Goal: Transaction & Acquisition: Purchase product/service

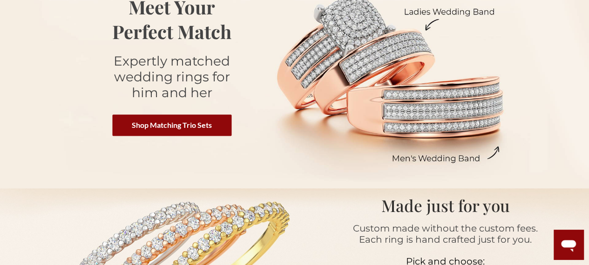
scroll to position [149, 0]
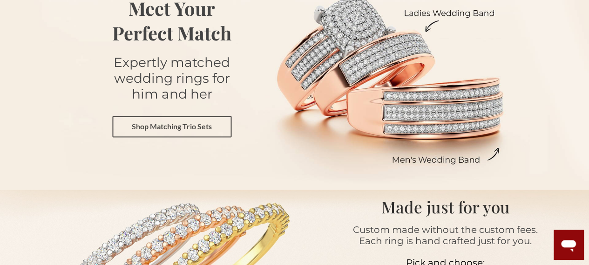
click at [188, 124] on link "Shop Matching Trio Sets" at bounding box center [171, 126] width 119 height 21
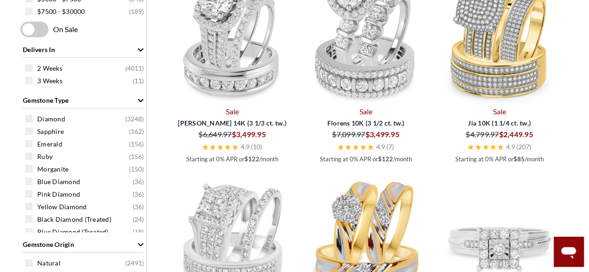
scroll to position [501, 0]
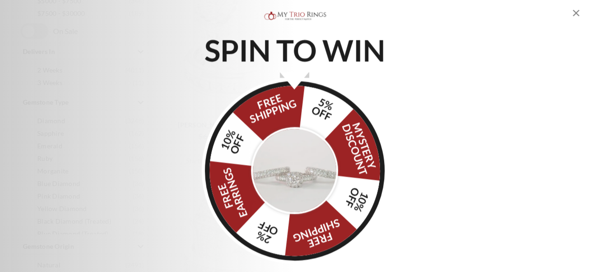
click at [501, 67] on div "SPIN TO WIN FREE SHIPPING 5% OFF Mystery Discount 10% OFF FREE SHIPPING 2% OFF …" at bounding box center [294, 136] width 589 height 254
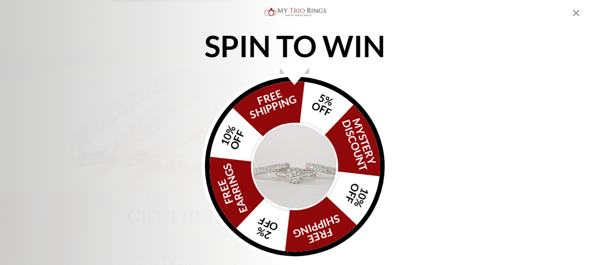
scroll to position [284, 0]
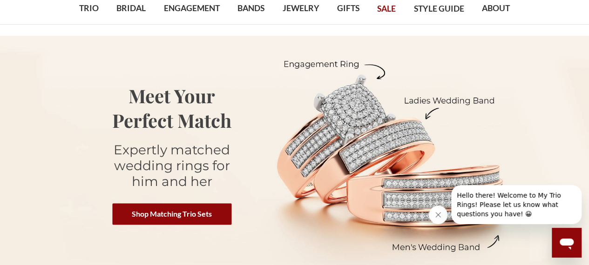
scroll to position [77, 0]
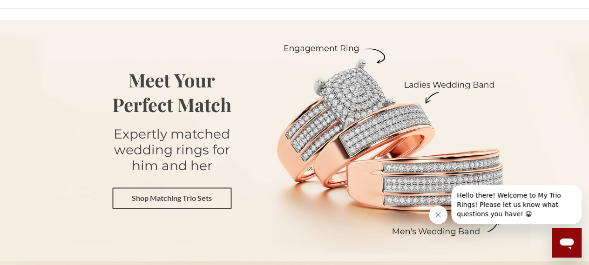
click at [194, 197] on link "Shop Matching Trio Sets" at bounding box center [171, 198] width 119 height 21
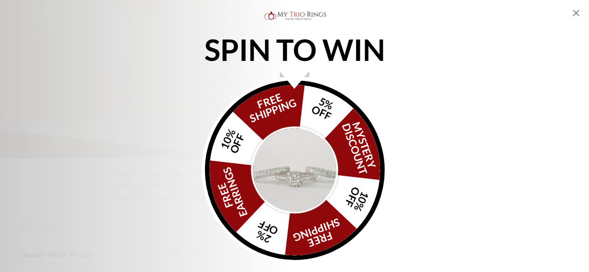
scroll to position [158, 0]
click at [574, 13] on icon "Close popup" at bounding box center [575, 12] width 11 height 11
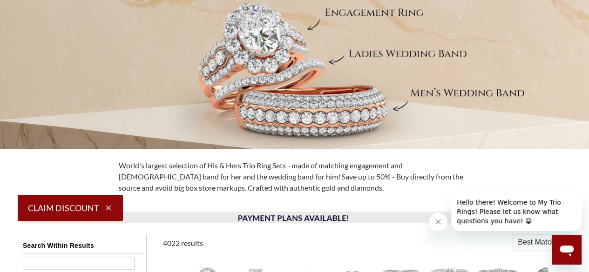
click at [110, 209] on icon "button" at bounding box center [108, 208] width 8 height 8
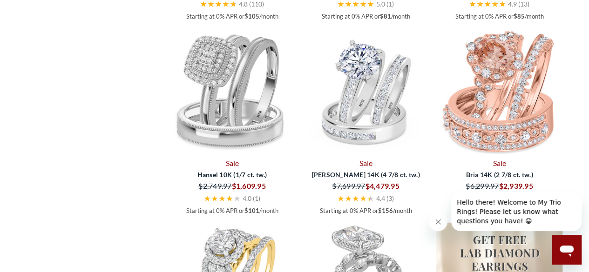
scroll to position [1245, 0]
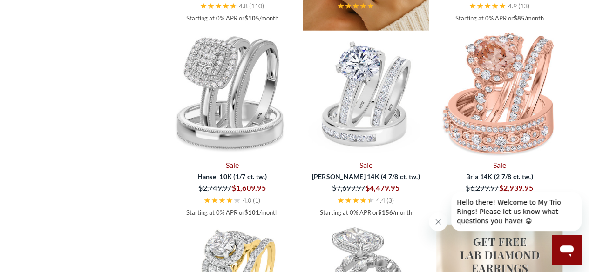
click at [405, 80] on img at bounding box center [366, 17] width 126 height 126
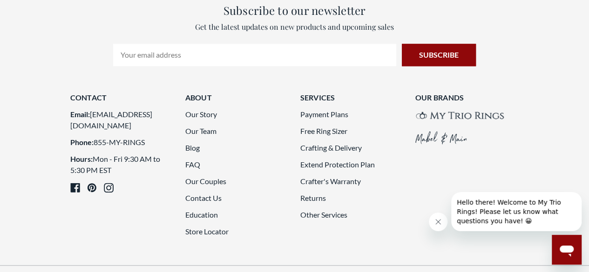
scroll to position [2380, 0]
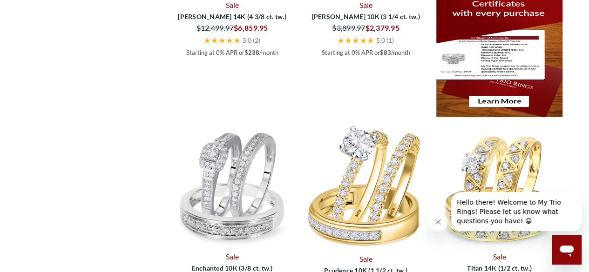
scroll to position [1441, 0]
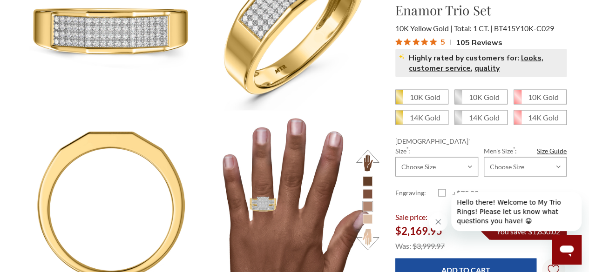
scroll to position [880, 0]
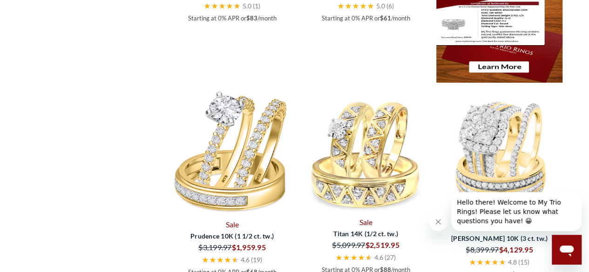
scroll to position [1472, 0]
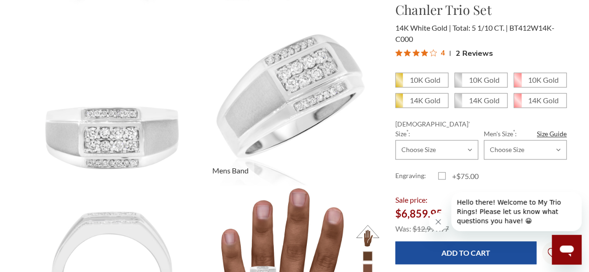
scroll to position [447, 0]
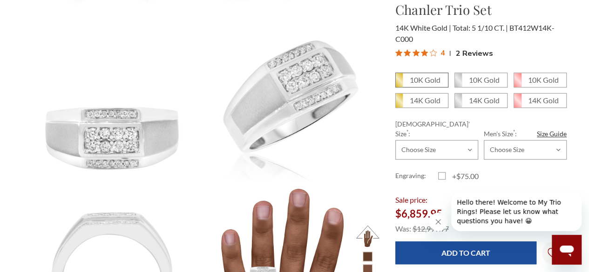
click at [426, 78] on em "10K Gold" at bounding box center [425, 79] width 31 height 9
click at [399, 83] on input "10K Gold" at bounding box center [399, 83] width 0 height 0
radio input "true"
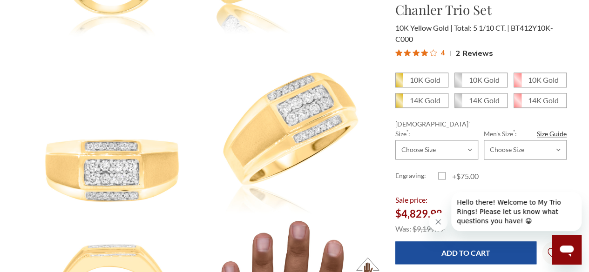
scroll to position [433, 0]
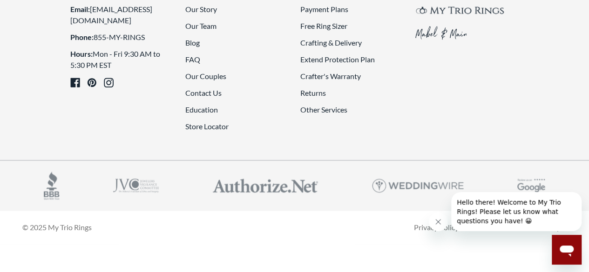
scroll to position [2317, 0]
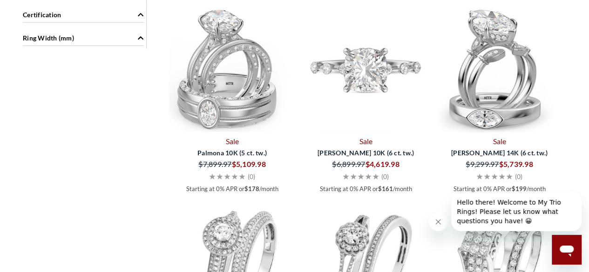
scroll to position [1131, 0]
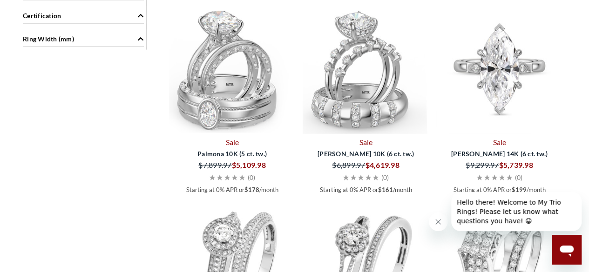
click at [502, 134] on img at bounding box center [499, 71] width 126 height 126
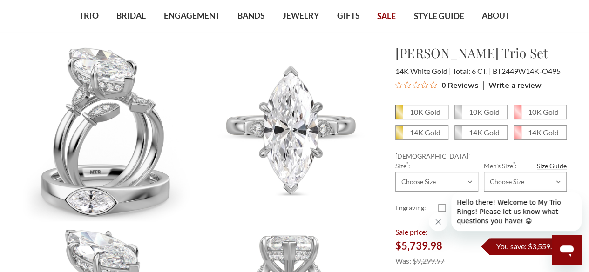
click at [418, 110] on em "10K Gold" at bounding box center [425, 112] width 31 height 9
click at [399, 115] on input "10K Gold" at bounding box center [399, 115] width 0 height 0
radio input "true"
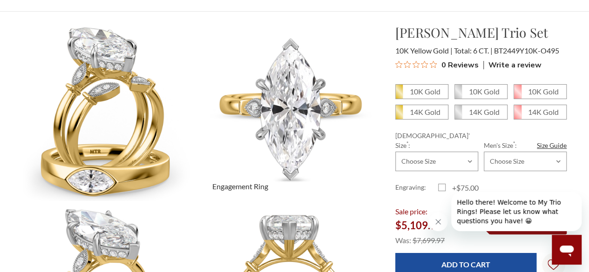
scroll to position [70, 0]
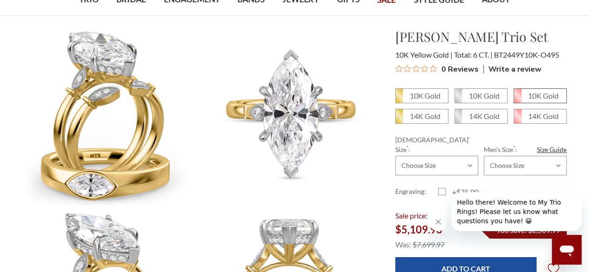
click at [531, 92] on em "10K Gold" at bounding box center [543, 95] width 31 height 9
click at [518, 99] on input "10K Gold" at bounding box center [517, 99] width 0 height 0
radio input "true"
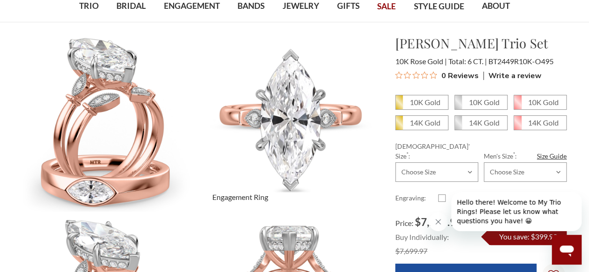
scroll to position [61, 0]
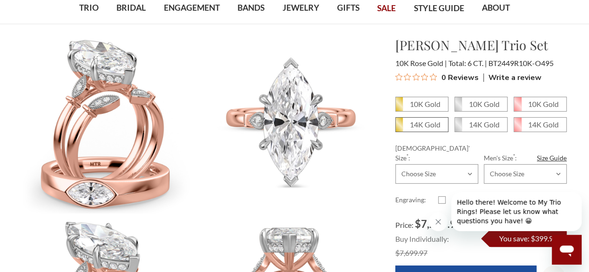
click at [422, 124] on em "14K Gold" at bounding box center [425, 124] width 31 height 9
click at [399, 128] on input "14K Gold" at bounding box center [399, 128] width 0 height 0
radio input "true"
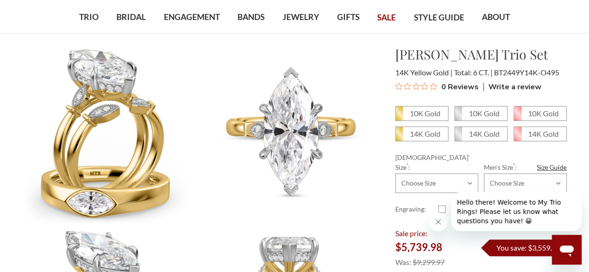
scroll to position [66, 0]
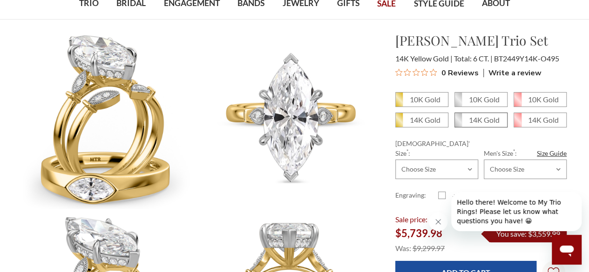
click at [487, 119] on em "14K Gold" at bounding box center [484, 119] width 31 height 9
click at [459, 123] on input "14K Gold" at bounding box center [458, 123] width 0 height 0
radio input "true"
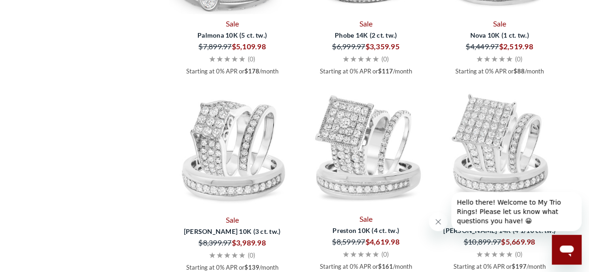
scroll to position [1424, 0]
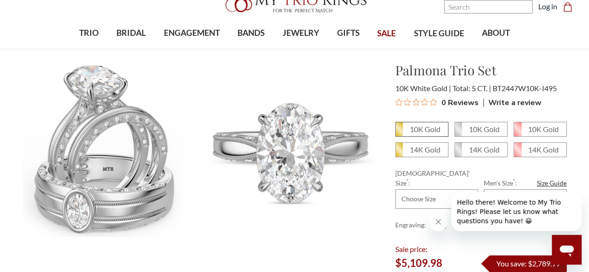
click at [416, 126] on em "10K Gold" at bounding box center [425, 129] width 31 height 9
click at [399, 133] on input "10K Gold" at bounding box center [399, 133] width 0 height 0
radio input "true"
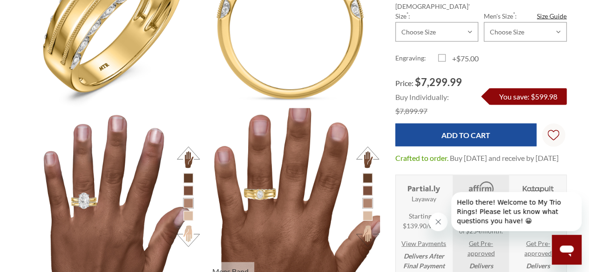
scroll to position [883, 0]
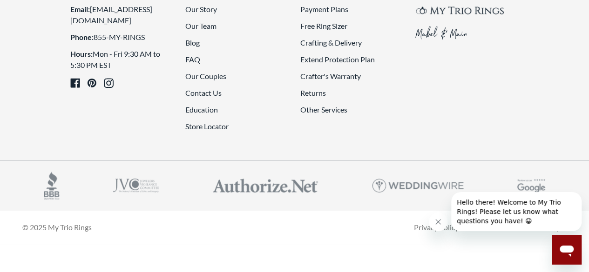
scroll to position [2245, 0]
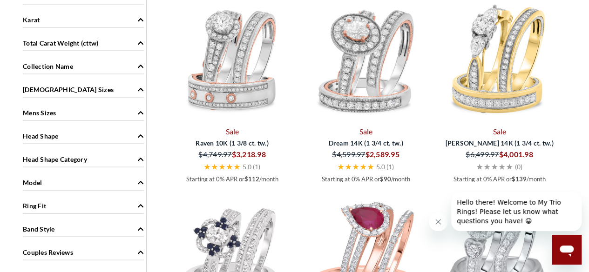
scroll to position [885, 0]
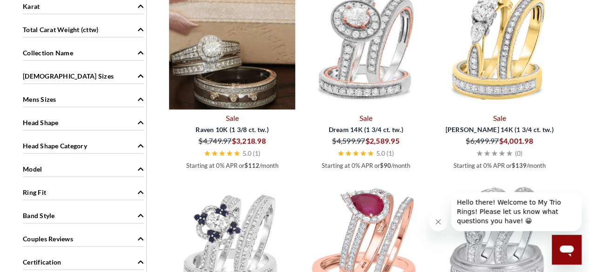
click at [251, 83] on img at bounding box center [232, 47] width 126 height 126
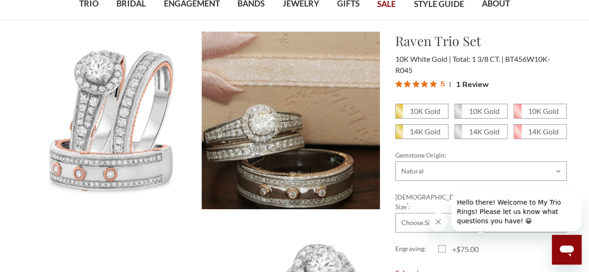
scroll to position [65, 0]
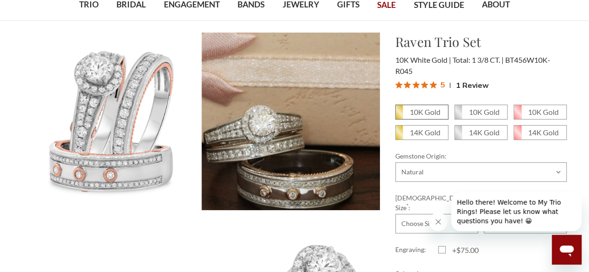
click at [423, 110] on em "10K Gold" at bounding box center [425, 112] width 31 height 9
click at [399, 115] on input "10K Gold" at bounding box center [399, 115] width 0 height 0
radio input "true"
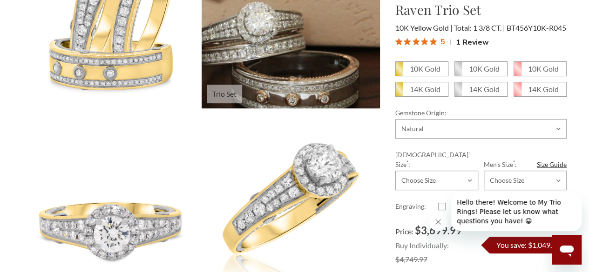
scroll to position [213, 0]
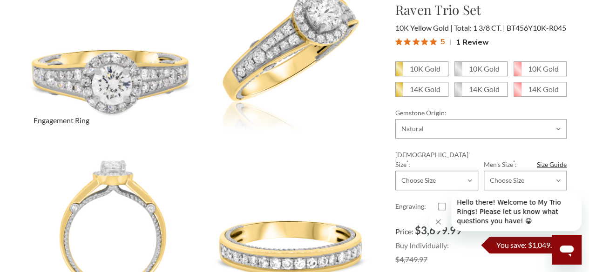
scroll to position [318, 0]
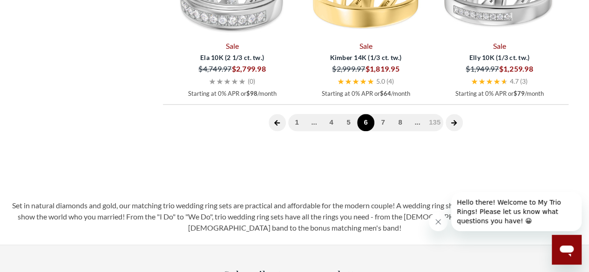
scroll to position [2274, 0]
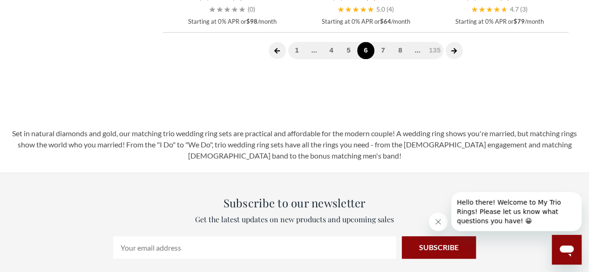
click at [451, 54] on icon "next page" at bounding box center [454, 50] width 7 height 7
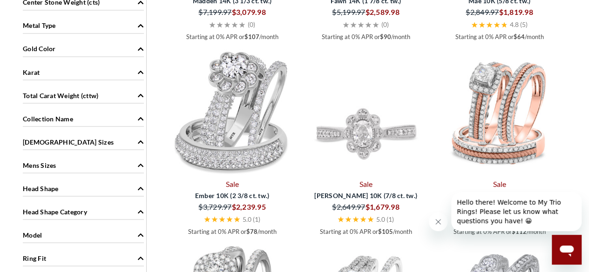
scroll to position [820, 0]
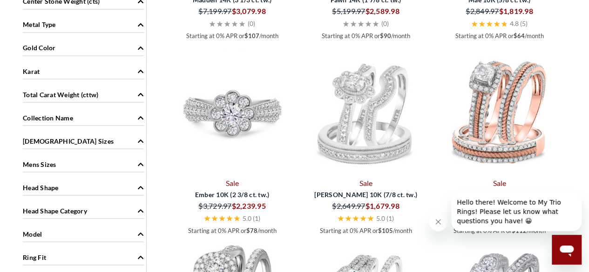
click at [239, 122] on img at bounding box center [232, 111] width 126 height 126
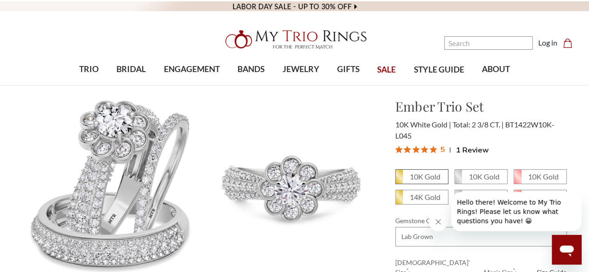
click at [412, 177] on em "10K Gold" at bounding box center [425, 176] width 31 height 9
click at [399, 180] on input "10K Gold" at bounding box center [399, 180] width 0 height 0
radio input "true"
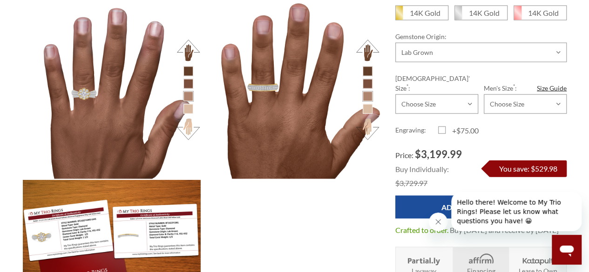
scroll to position [990, 0]
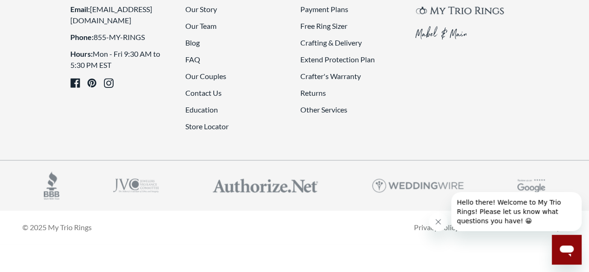
scroll to position [2279, 0]
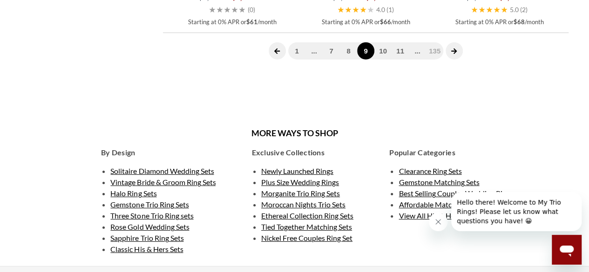
scroll to position [1611, 0]
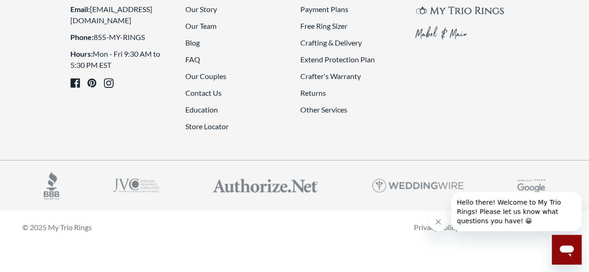
scroll to position [2267, 0]
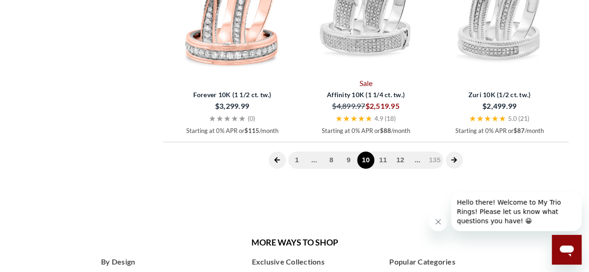
scroll to position [1581, 0]
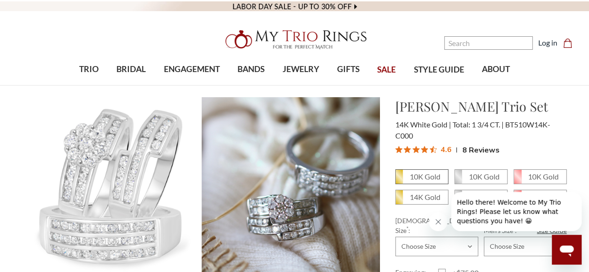
click at [408, 176] on span "10K Gold" at bounding box center [422, 177] width 52 height 14
click at [399, 180] on input "10K Gold" at bounding box center [399, 180] width 0 height 0
radio input "true"
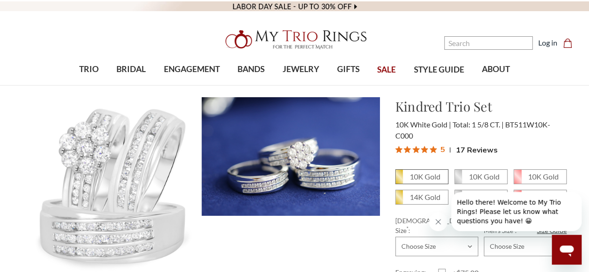
click at [431, 177] on em "10K Gold" at bounding box center [425, 176] width 31 height 9
click at [399, 180] on input "10K Gold" at bounding box center [399, 180] width 0 height 0
radio input "true"
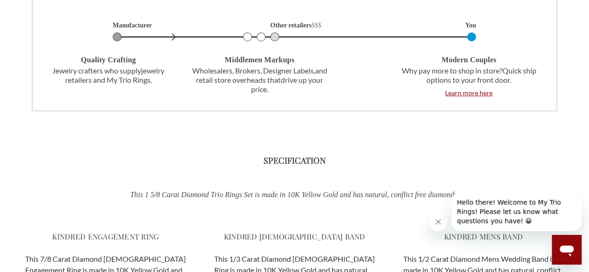
scroll to position [1549, 0]
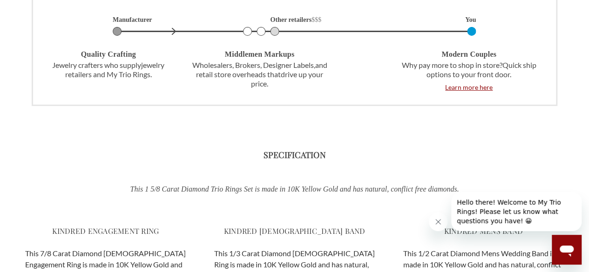
drag, startPoint x: 592, startPoint y: 103, endPoint x: 581, endPoint y: 51, distance: 53.2
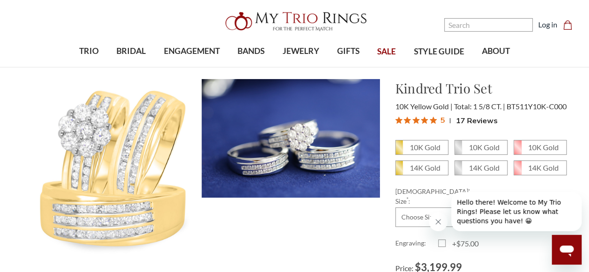
scroll to position [0, 0]
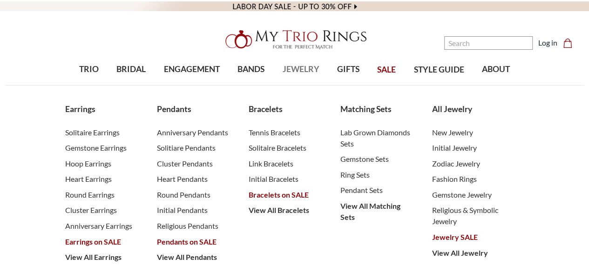
click at [307, 71] on span "JEWELRY" at bounding box center [301, 69] width 37 height 12
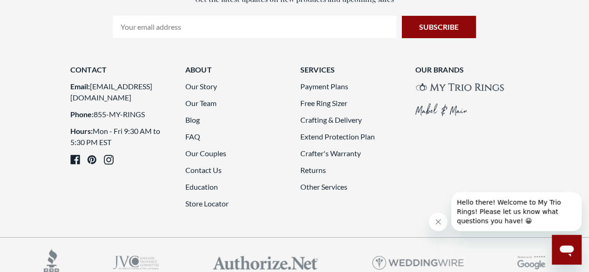
scroll to position [1797, 0]
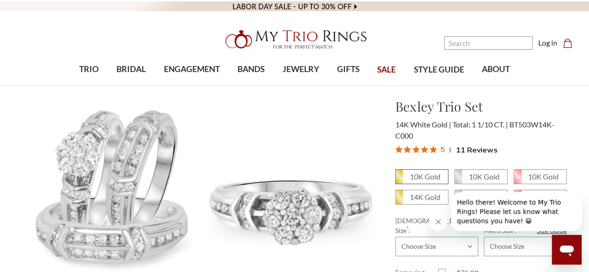
click at [414, 177] on em "10K Gold" at bounding box center [425, 176] width 31 height 9
click at [399, 180] on input "10K Gold" at bounding box center [399, 180] width 0 height 0
radio input "true"
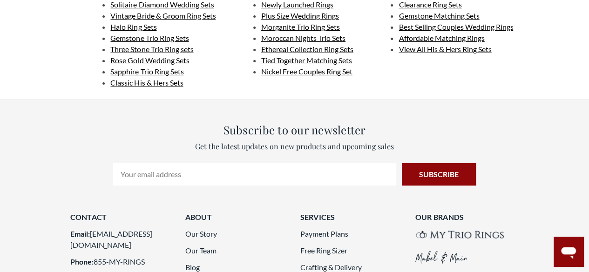
scroll to position [1721, 0]
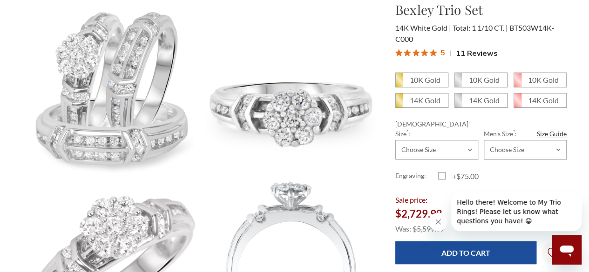
scroll to position [109, 0]
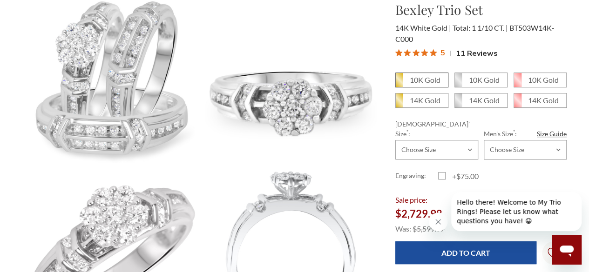
click at [419, 78] on em "10K Gold" at bounding box center [425, 79] width 31 height 9
click at [399, 83] on input "10K Gold" at bounding box center [399, 83] width 0 height 0
radio input "true"
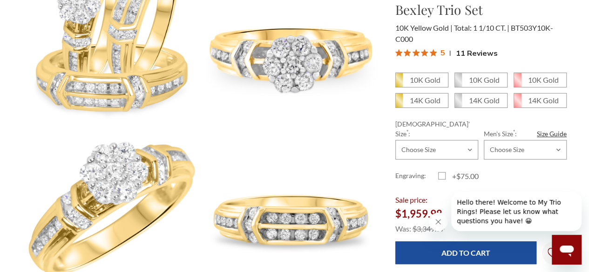
scroll to position [157, 0]
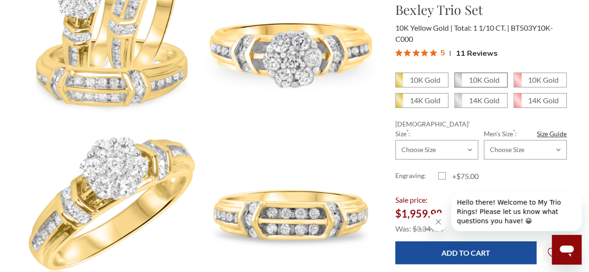
click at [474, 78] on em "10K Gold" at bounding box center [484, 79] width 31 height 9
click at [459, 83] on input "10K Gold" at bounding box center [458, 83] width 0 height 0
radio input "true"
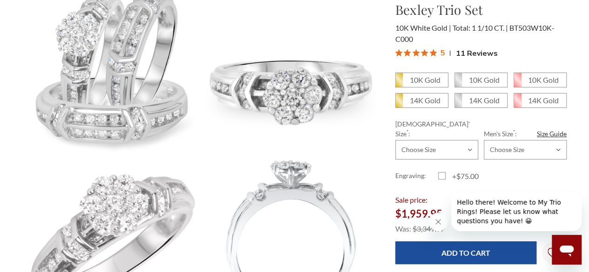
scroll to position [115, 0]
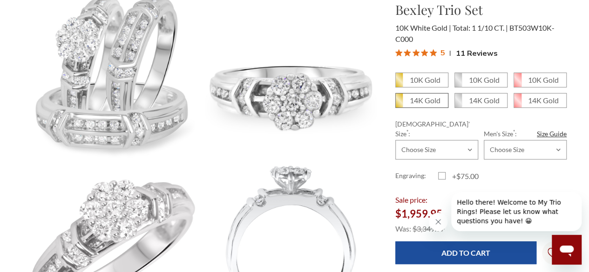
click at [429, 101] on em "14K Gold" at bounding box center [425, 100] width 31 height 9
click at [399, 104] on input "14K Gold" at bounding box center [399, 104] width 0 height 0
radio input "true"
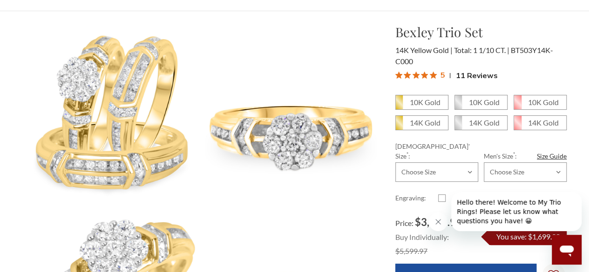
scroll to position [70, 0]
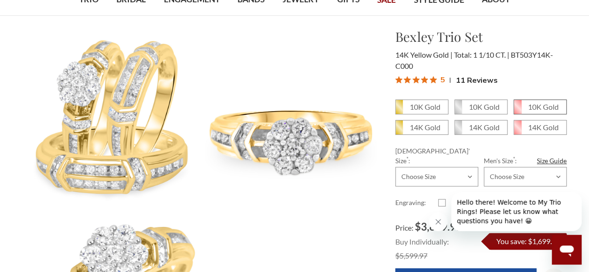
click at [540, 108] on em "10K Gold" at bounding box center [543, 106] width 31 height 9
click at [518, 110] on input "10K Gold" at bounding box center [517, 110] width 0 height 0
radio input "true"
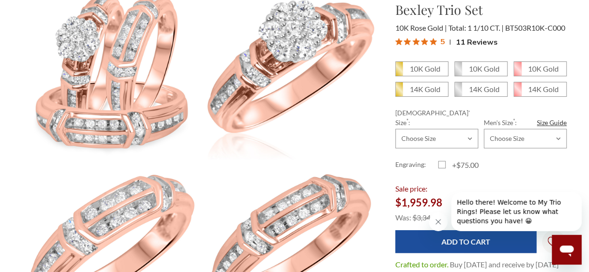
scroll to position [120, 0]
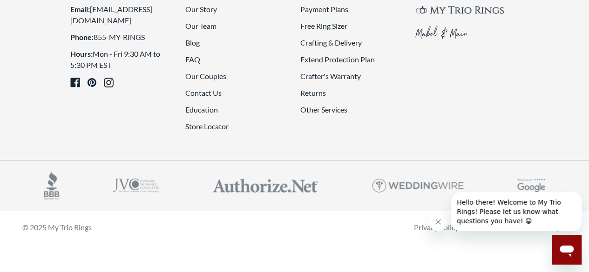
scroll to position [2049, 0]
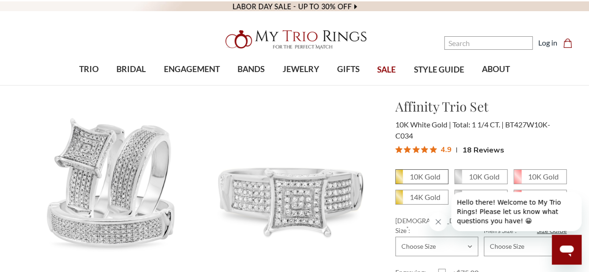
click at [417, 178] on em "10K Gold" at bounding box center [425, 176] width 31 height 9
click at [399, 180] on input "10K Gold" at bounding box center [399, 180] width 0 height 0
radio input "true"
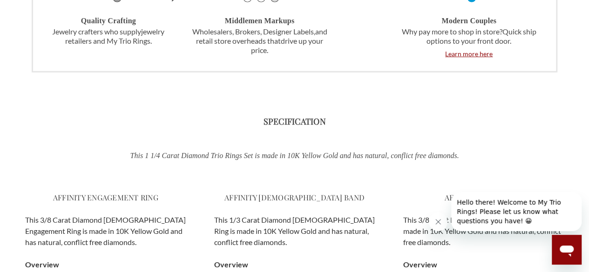
scroll to position [1354, 0]
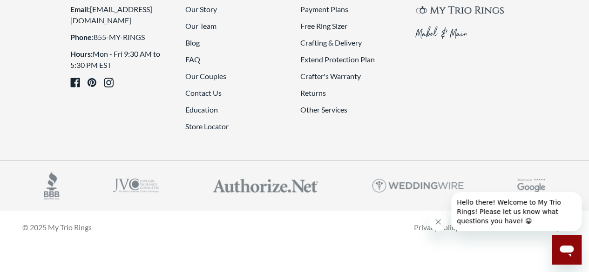
scroll to position [2079, 0]
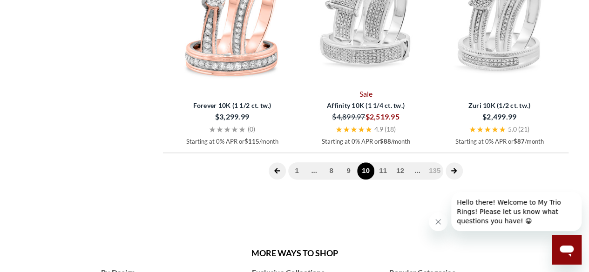
scroll to position [2259, 0]
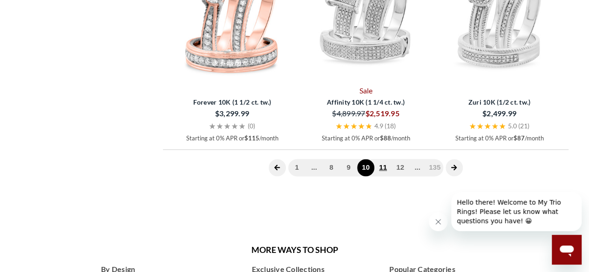
click at [385, 168] on link "11" at bounding box center [382, 167] width 17 height 17
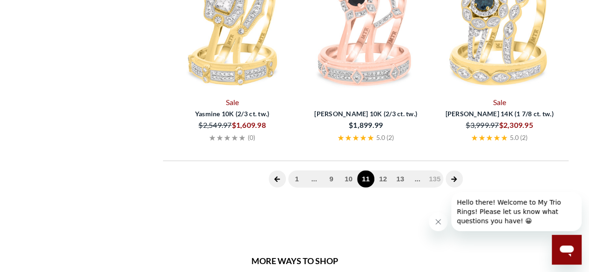
scroll to position [382, 0]
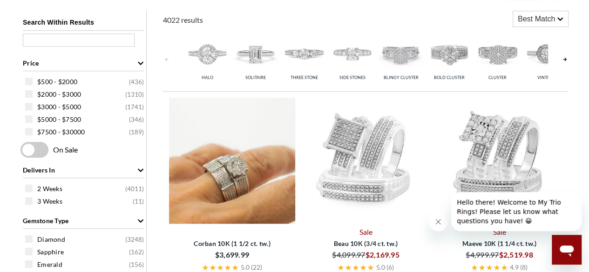
click at [247, 173] on img at bounding box center [232, 161] width 126 height 126
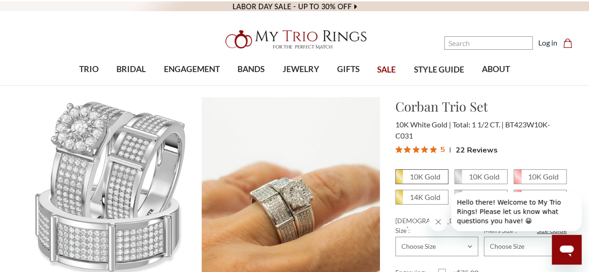
click at [427, 175] on em "10K Gold" at bounding box center [425, 176] width 31 height 9
click at [399, 180] on input "10K Gold" at bounding box center [399, 180] width 0 height 0
radio input "true"
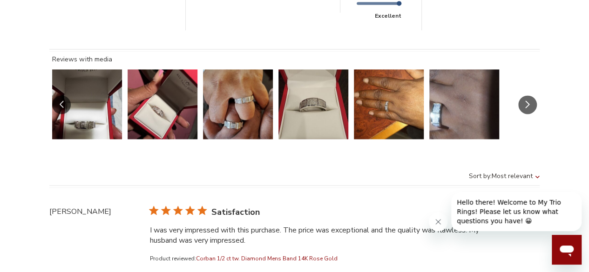
scroll to position [2450, 0]
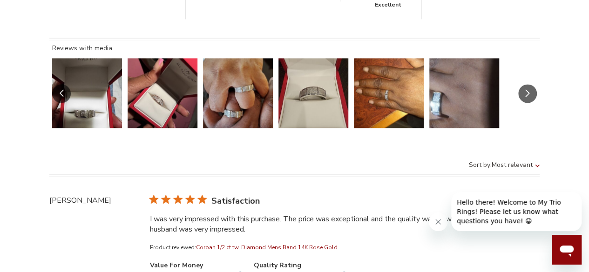
click at [525, 89] on icon "Slide Controls" at bounding box center [527, 93] width 5 height 8
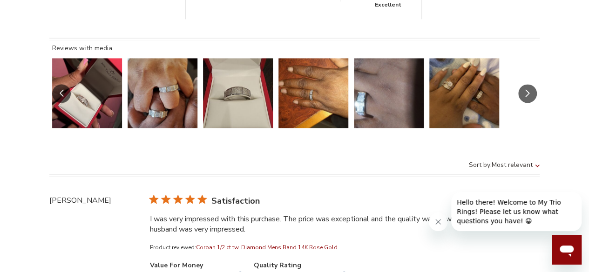
click at [525, 89] on icon "Slide Controls" at bounding box center [527, 93] width 5 height 8
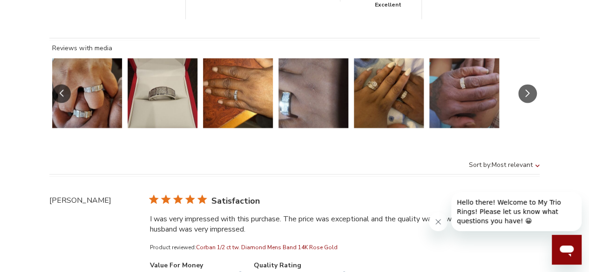
click at [395, 84] on button "Slide 7 of 15.\a Image of customer." at bounding box center [389, 93] width 70 height 70
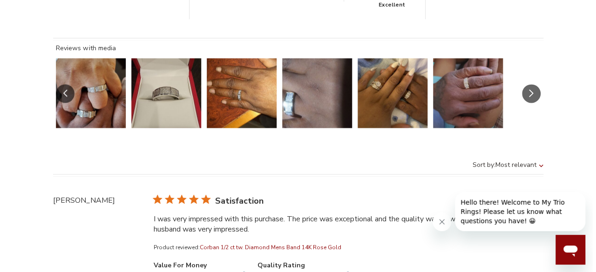
scroll to position [2467, 0]
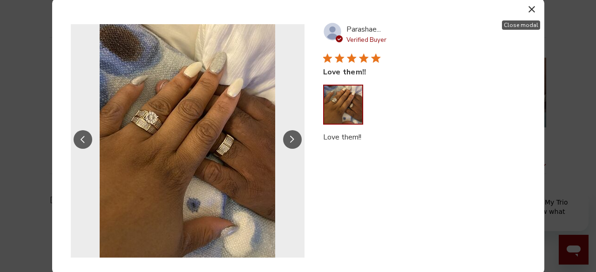
click at [530, 9] on icon "button" at bounding box center [531, 9] width 7 height 7
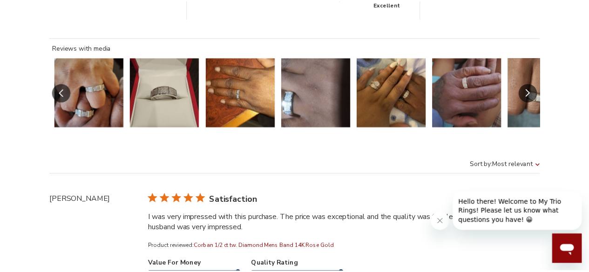
scroll to position [2450, 0]
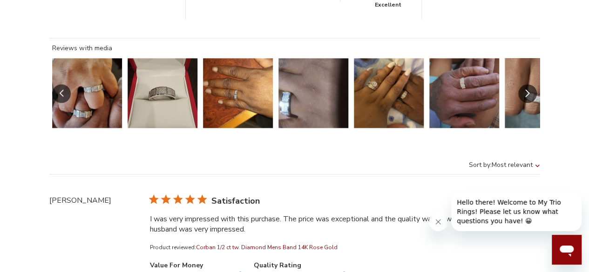
click at [525, 89] on icon "Slide Controls" at bounding box center [527, 93] width 5 height 8
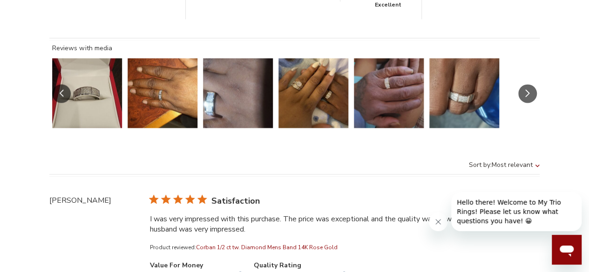
click at [529, 87] on button "Slide Controls" at bounding box center [527, 93] width 19 height 19
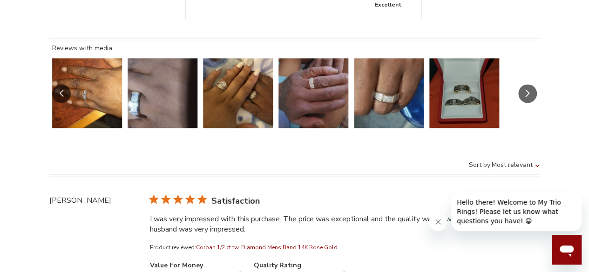
click at [529, 87] on button "Slide Controls" at bounding box center [527, 93] width 19 height 19
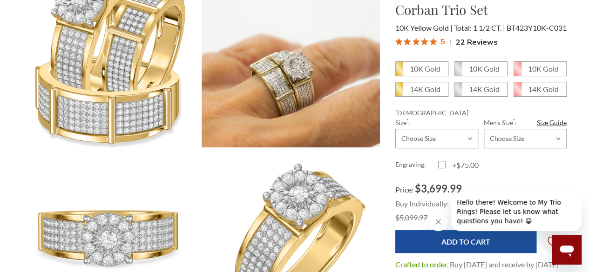
scroll to position [87, 0]
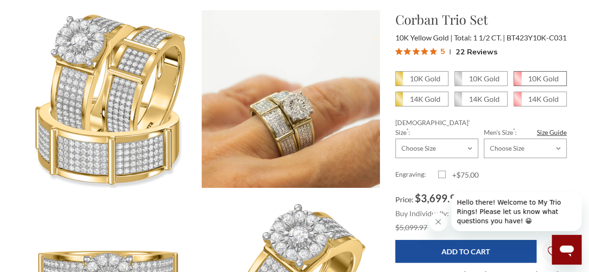
click at [534, 83] on em "10K Gold" at bounding box center [543, 78] width 31 height 9
click at [518, 82] on input "10K Gold" at bounding box center [517, 82] width 0 height 0
radio input "true"
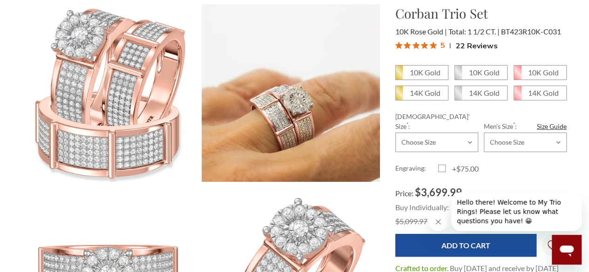
scroll to position [88, 0]
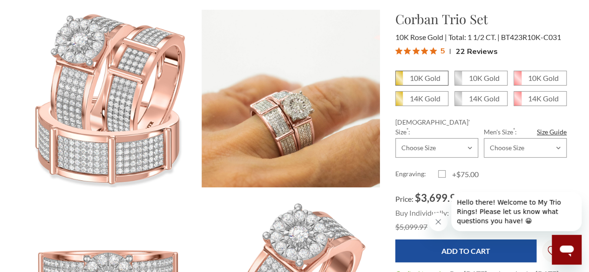
click at [413, 78] on em "10K Gold" at bounding box center [425, 78] width 31 height 9
click at [399, 81] on input "10K Gold" at bounding box center [399, 81] width 0 height 0
radio input "true"
